Goal: Information Seeking & Learning: Understand process/instructions

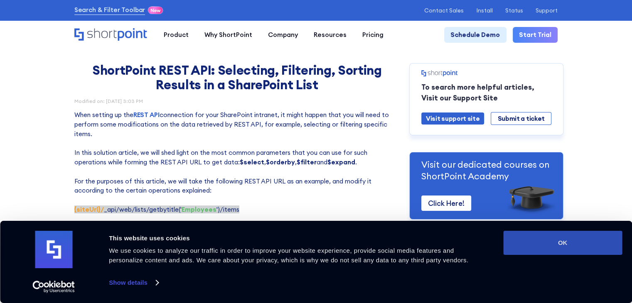
click at [555, 245] on button "OK" at bounding box center [562, 243] width 119 height 24
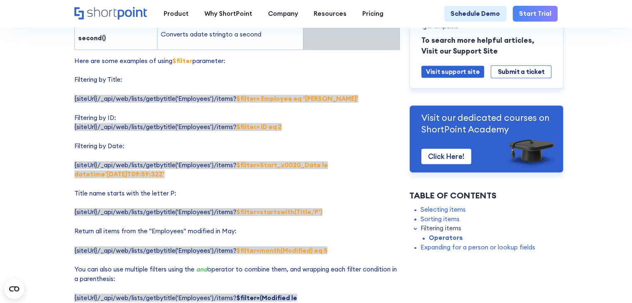
scroll to position [1329, 0]
drag, startPoint x: 235, startPoint y: 96, endPoint x: 314, endPoint y: 98, distance: 78.9
click at [314, 98] on strong "$filter= Employee eq ‘[PERSON_NAME]'" at bounding box center [297, 98] width 122 height 8
click at [329, 114] on p "Here are some examples of using $filter parameter: Filtering by Title: {siteUrl…" at bounding box center [236, 184] width 325 height 256
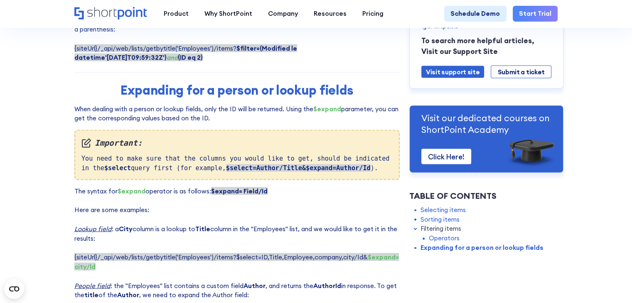
scroll to position [1620, 0]
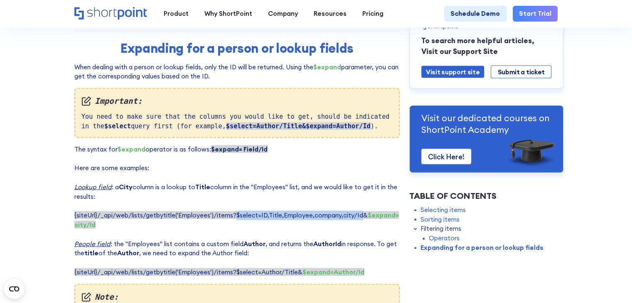
drag, startPoint x: 236, startPoint y: 216, endPoint x: 363, endPoint y: 220, distance: 126.7
click at [363, 220] on span "{siteUrl}/_api/web/lists/getbytitle('Employees')/items?$select=ID,Title,Employe…" at bounding box center [236, 219] width 324 height 17
click at [365, 215] on span "{siteUrl}/_api/web/lists/getbytitle('Employees')/items?$select=ID,Title,Employe…" at bounding box center [236, 219] width 324 height 17
drag, startPoint x: 363, startPoint y: 217, endPoint x: 91, endPoint y: 228, distance: 272.7
click at [91, 228] on span "{siteUrl}/_api/web/lists/getbytitle('Employees')/items?$select=ID,Title,Employe…" at bounding box center [236, 219] width 324 height 17
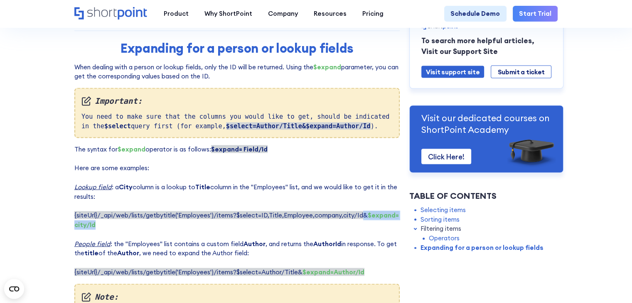
copy span "& $expand= city/Id"
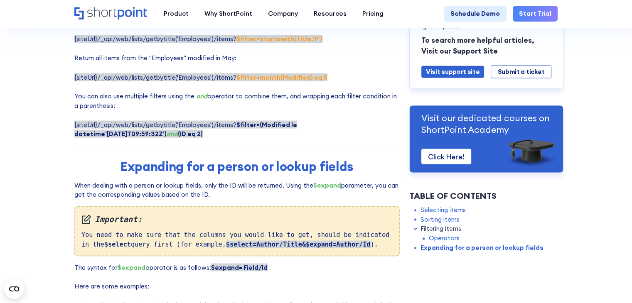
scroll to position [1495, 0]
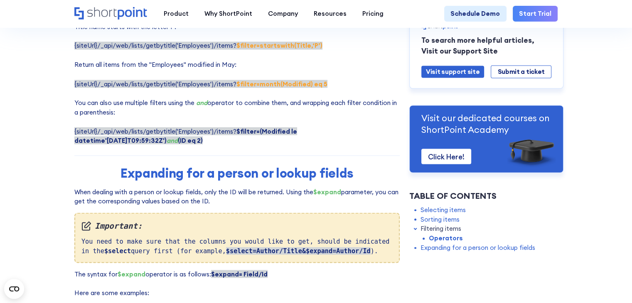
drag, startPoint x: 27, startPoint y: 158, endPoint x: 47, endPoint y: 158, distance: 19.9
